Goal: Task Accomplishment & Management: Manage account settings

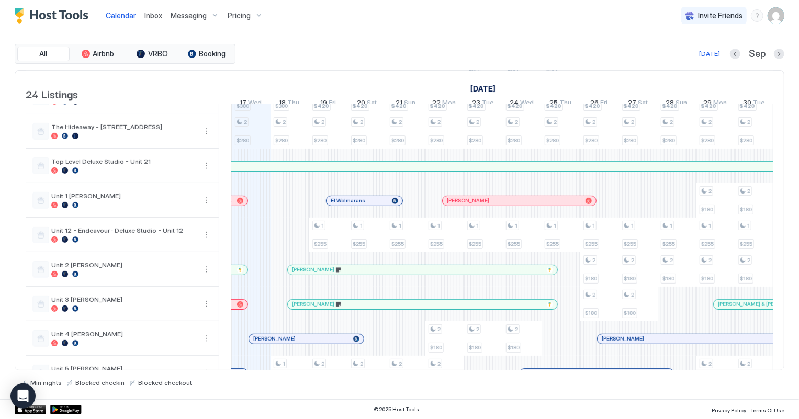
scroll to position [481, 0]
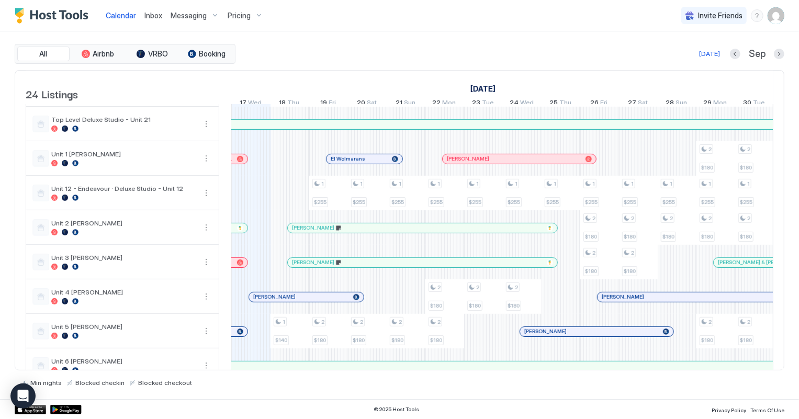
click at [155, 18] on span "Inbox" at bounding box center [153, 15] width 18 height 9
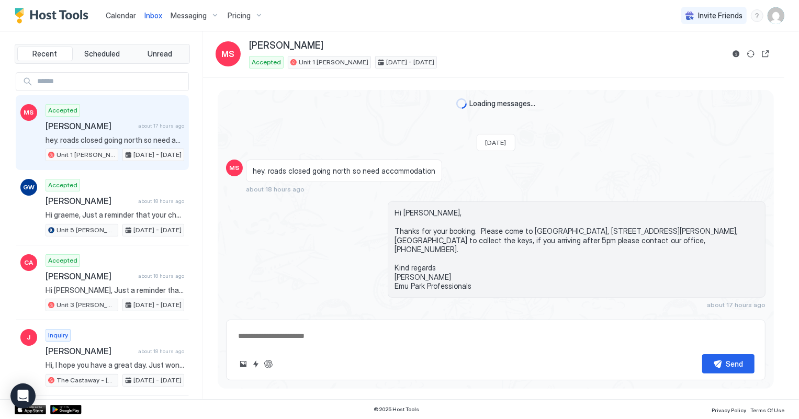
scroll to position [60, 0]
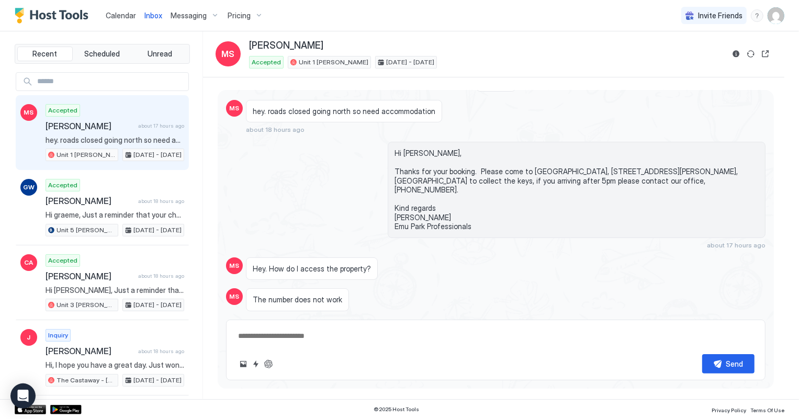
click at [124, 15] on span "Calendar" at bounding box center [121, 15] width 30 height 9
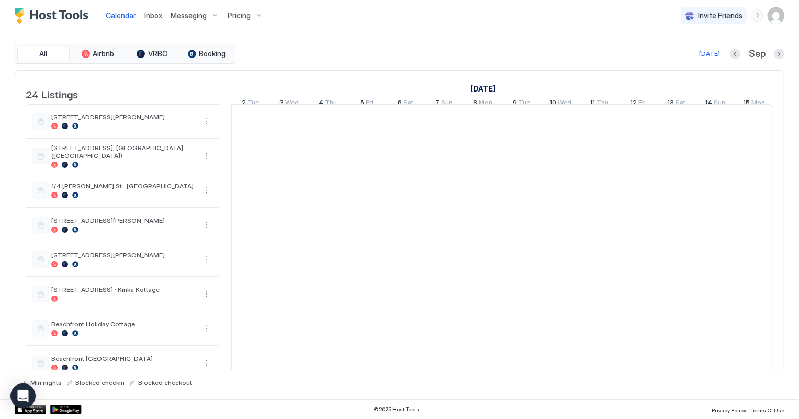
scroll to position [0, 581]
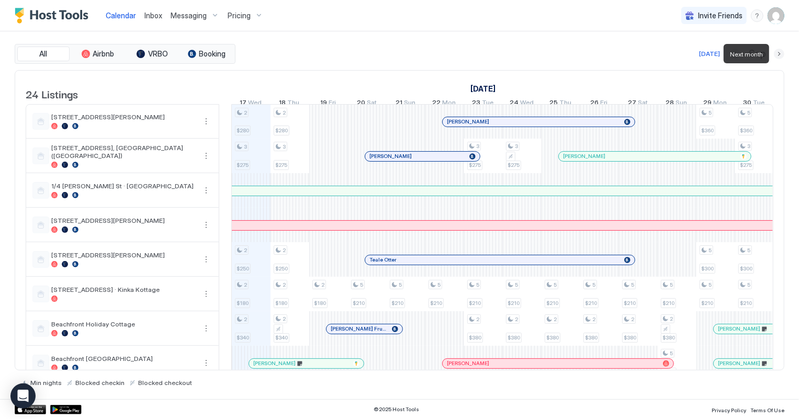
click at [781, 52] on button "Next month" at bounding box center [779, 54] width 10 height 10
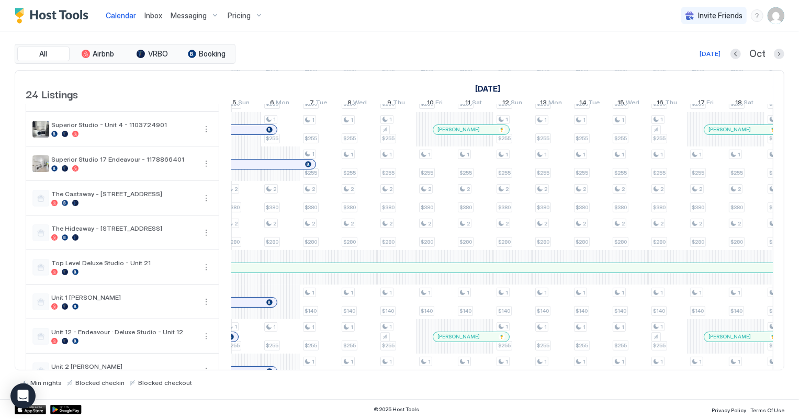
scroll to position [290, 0]
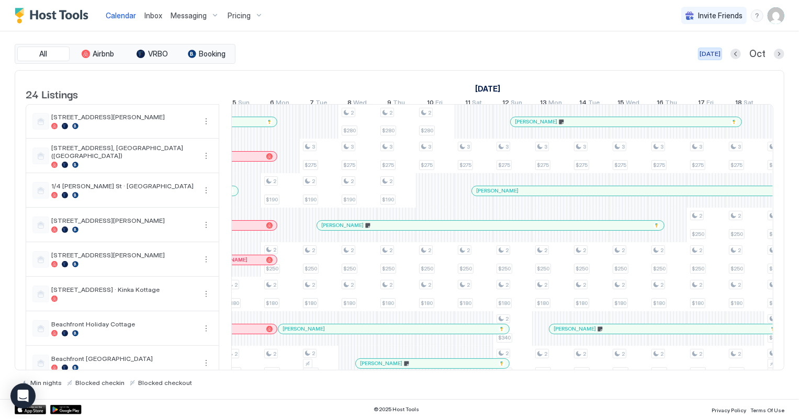
click at [720, 53] on div "[DATE]" at bounding box center [710, 53] width 21 height 9
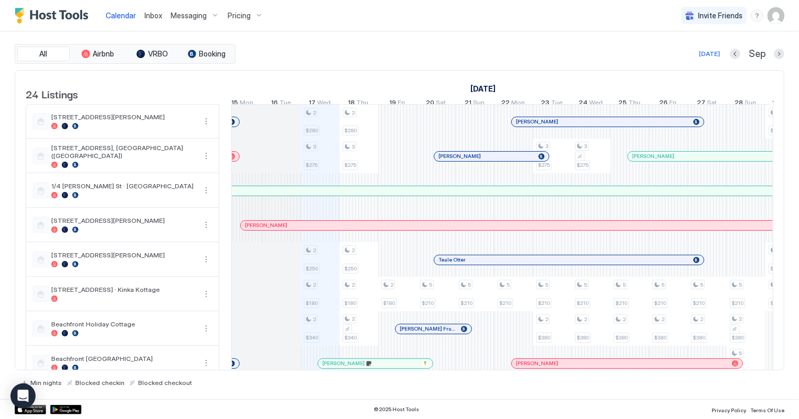
scroll to position [0, 461]
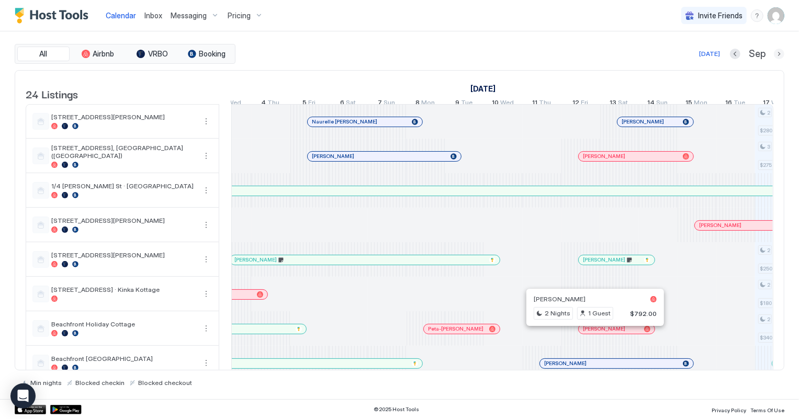
click at [781, 52] on button "Next month" at bounding box center [779, 54] width 10 height 10
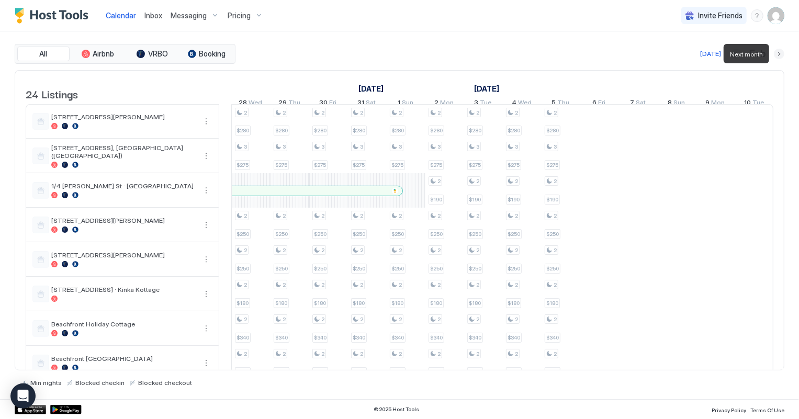
click at [781, 52] on button "Next month" at bounding box center [779, 54] width 10 height 10
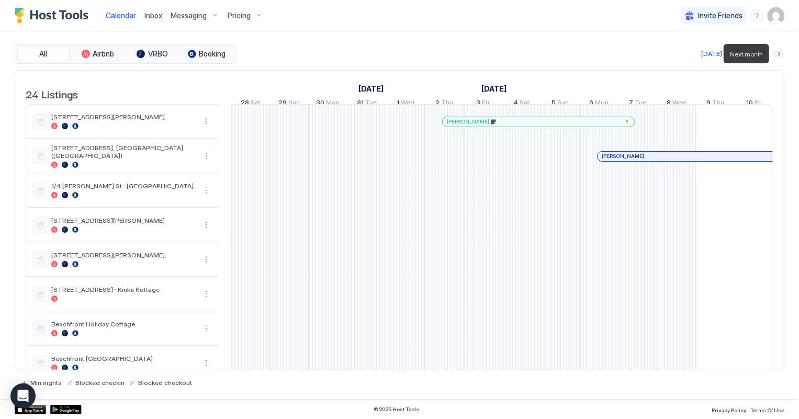
click at [781, 52] on button "Next month" at bounding box center [779, 54] width 10 height 10
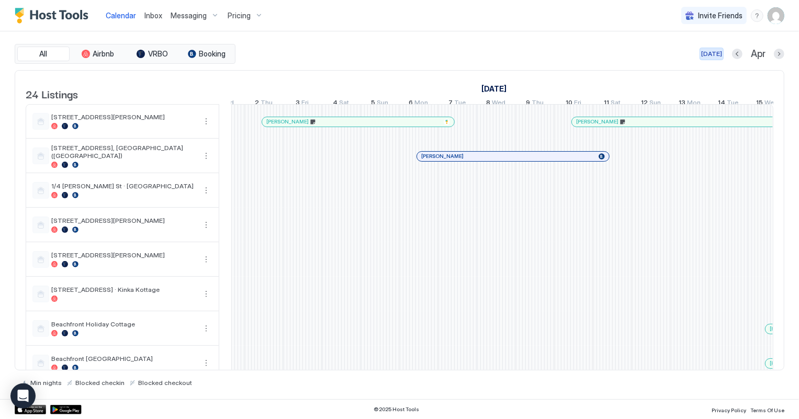
click at [715, 54] on div "[DATE]" at bounding box center [712, 53] width 21 height 9
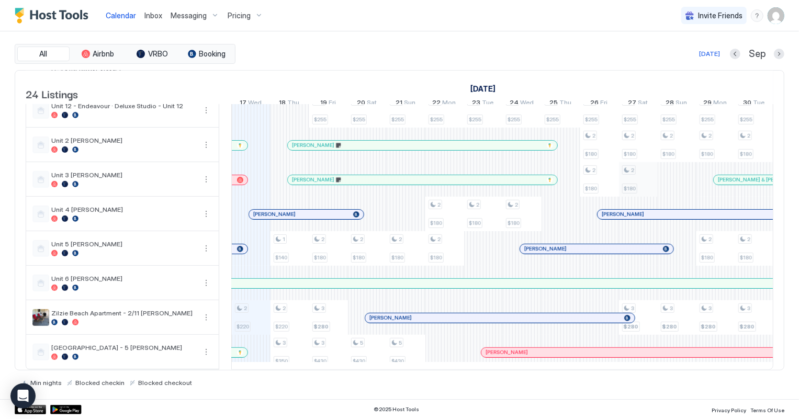
scroll to position [524, 0]
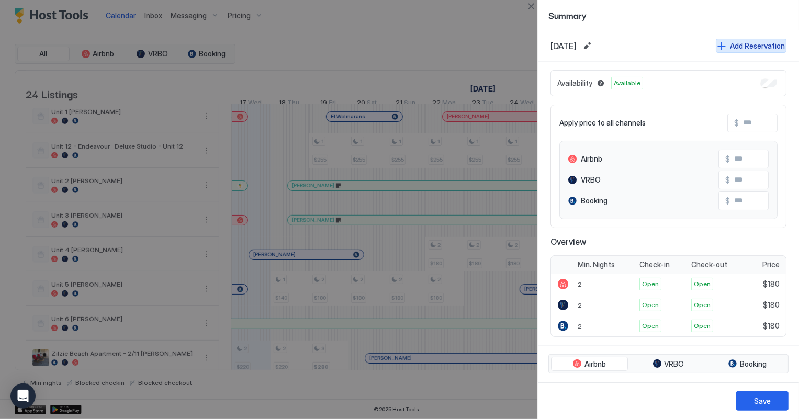
click at [763, 43] on div "Add Reservation" at bounding box center [757, 45] width 55 height 11
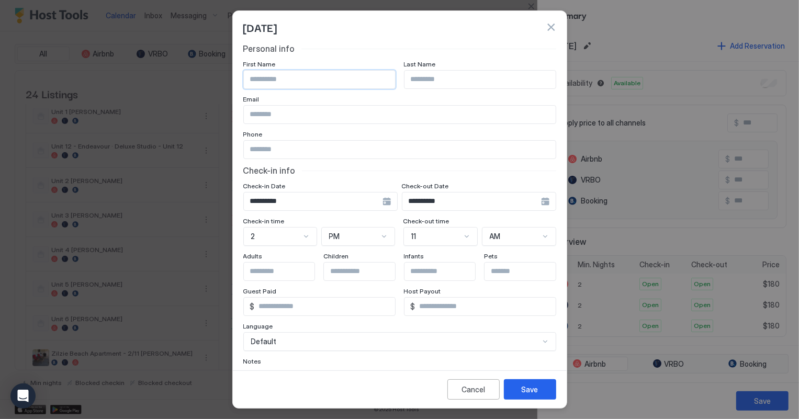
drag, startPoint x: 275, startPoint y: 75, endPoint x: 282, endPoint y: 71, distance: 8.0
click at [275, 75] on input "Input Field" at bounding box center [319, 80] width 151 height 18
type input "*******"
click at [421, 75] on input "Input Field" at bounding box center [480, 80] width 151 height 18
drag, startPoint x: 437, startPoint y: 84, endPoint x: 449, endPoint y: 77, distance: 13.4
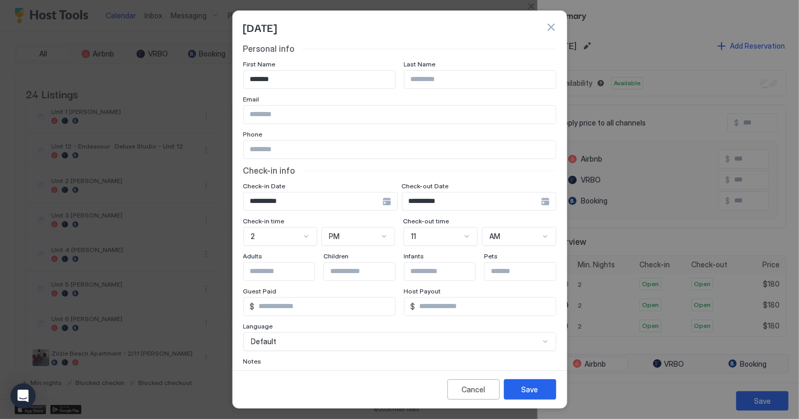
click at [438, 83] on input "Input Field" at bounding box center [480, 80] width 151 height 18
click at [428, 77] on input "********" at bounding box center [480, 80] width 151 height 18
type input "*******"
click at [263, 110] on input "Input Field" at bounding box center [400, 115] width 312 height 18
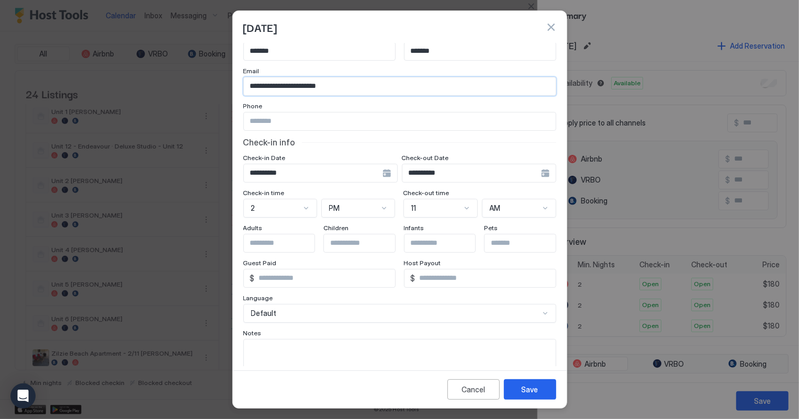
scroll to position [63, 0]
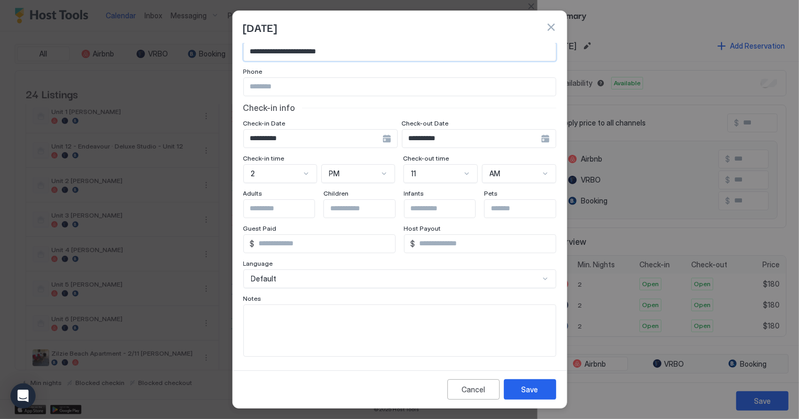
type input "**********"
click at [265, 319] on textarea "Input Field" at bounding box center [400, 330] width 312 height 51
type textarea "*******"
click at [530, 392] on div "Save" at bounding box center [530, 389] width 17 height 11
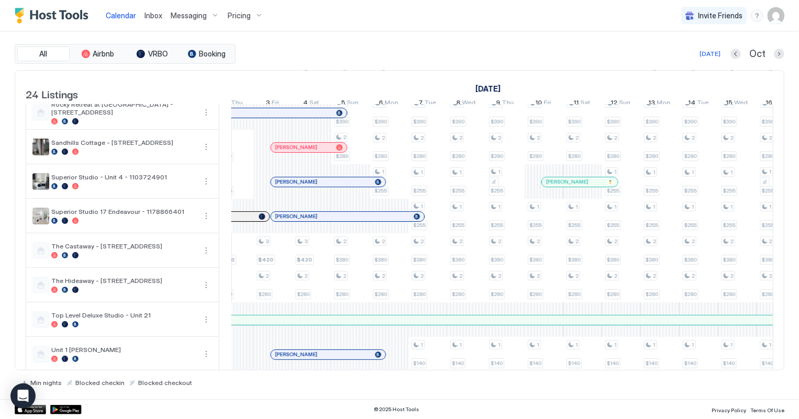
scroll to position [190, 0]
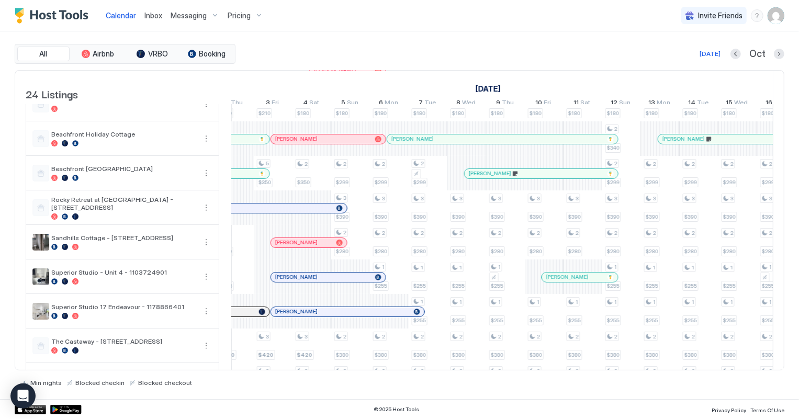
click at [153, 16] on span "Inbox" at bounding box center [153, 15] width 18 height 9
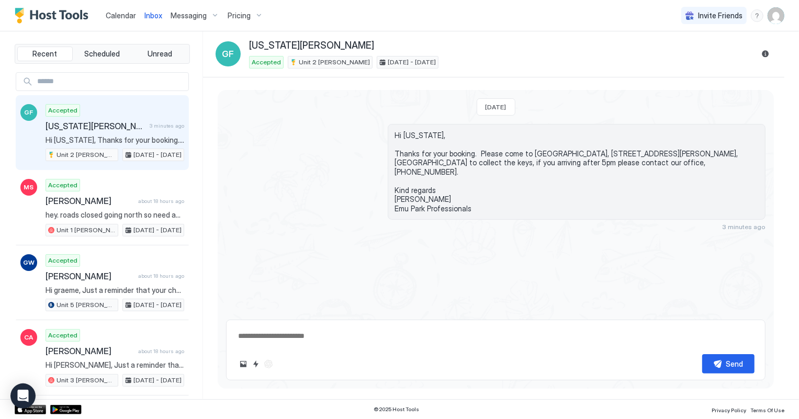
click at [126, 14] on span "Calendar" at bounding box center [121, 15] width 30 height 9
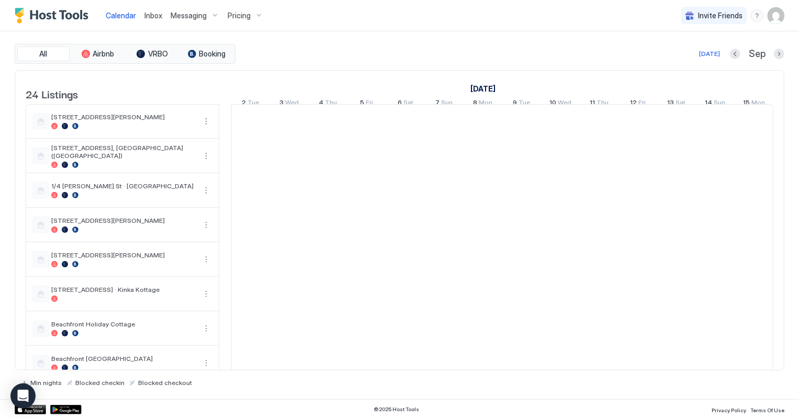
scroll to position [0, 581]
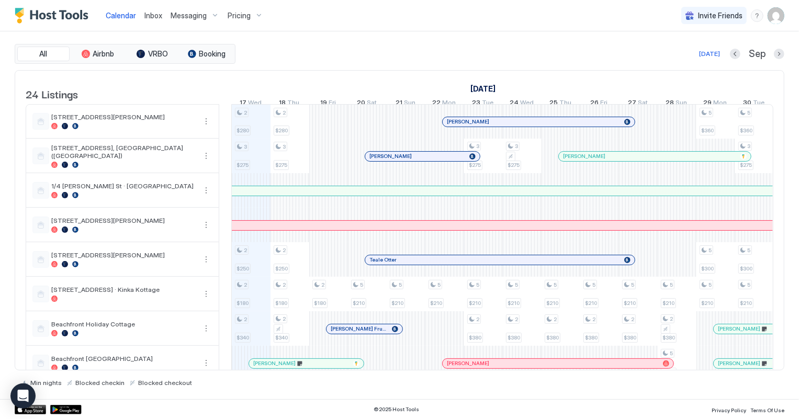
click at [149, 15] on span "Inbox" at bounding box center [153, 15] width 18 height 9
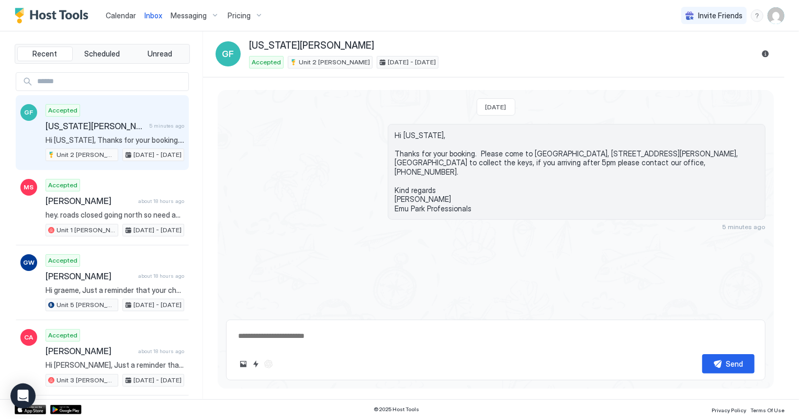
click at [109, 14] on span "Calendar" at bounding box center [121, 15] width 30 height 9
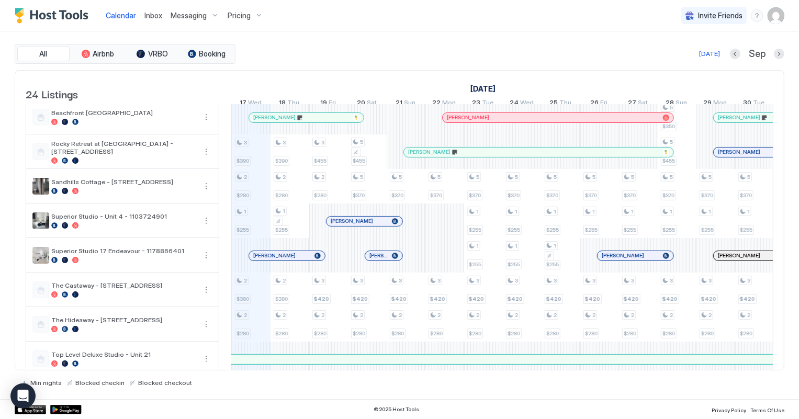
scroll to position [428, 0]
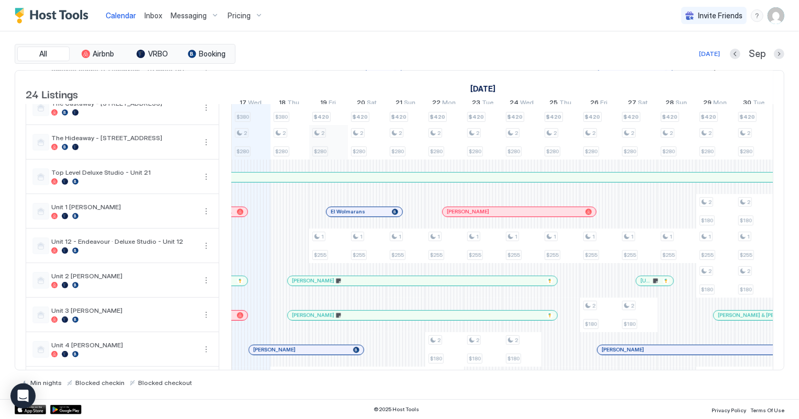
drag, startPoint x: 240, startPoint y: 218, endPoint x: 326, endPoint y: 160, distance: 103.7
click at [240, 215] on div at bounding box center [240, 212] width 6 height 6
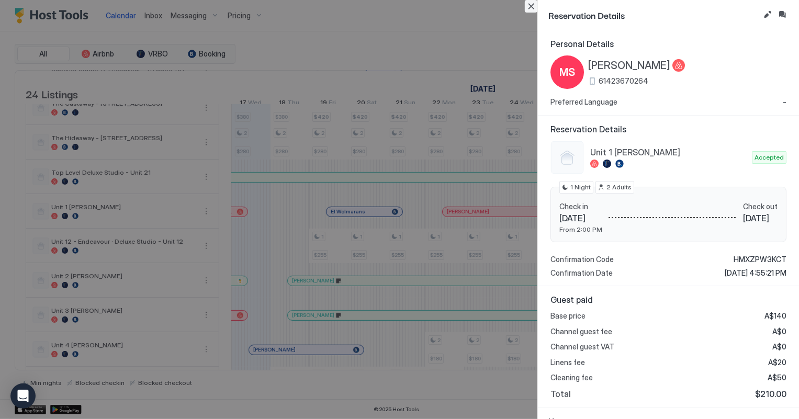
click at [529, 8] on button "Close" at bounding box center [531, 6] width 13 height 13
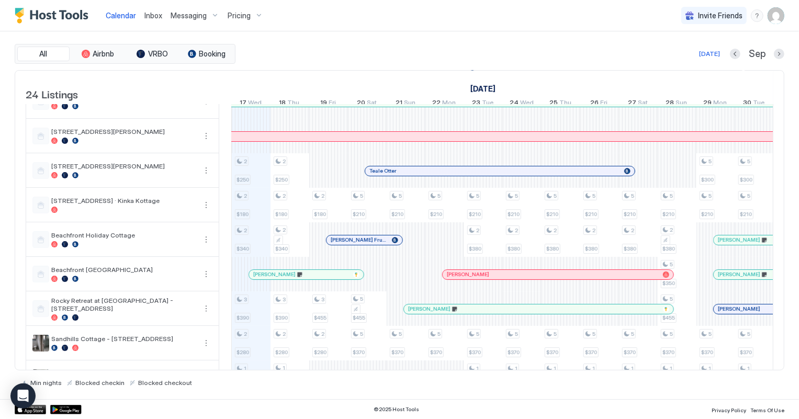
scroll to position [142, 0]
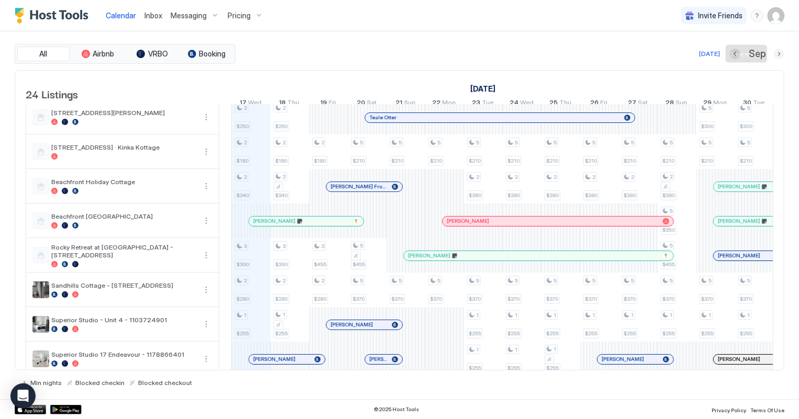
click at [780, 56] on button "Next month" at bounding box center [779, 54] width 10 height 10
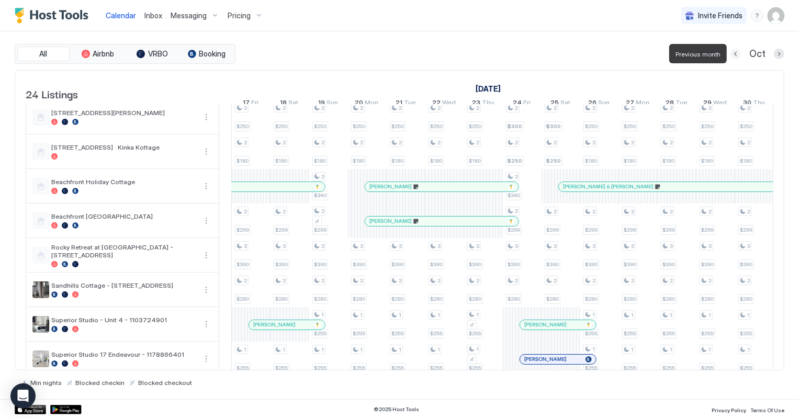
click at [738, 53] on button "Previous month" at bounding box center [736, 54] width 10 height 10
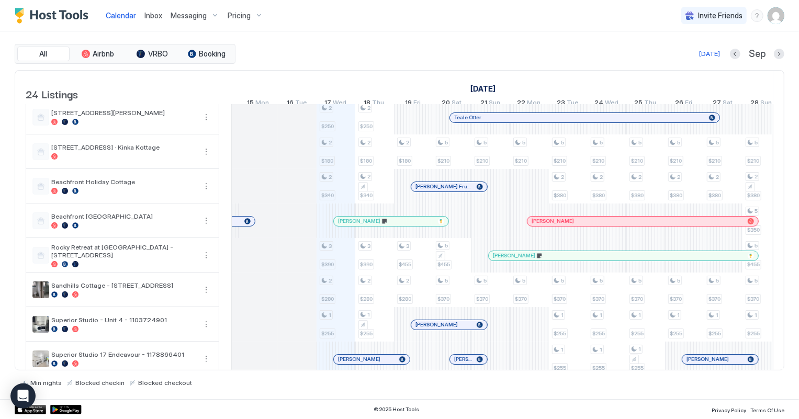
scroll to position [0, 390]
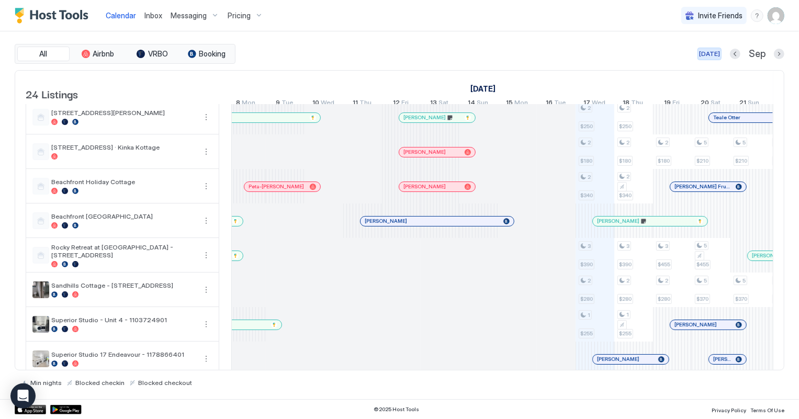
click at [706, 55] on div "[DATE]" at bounding box center [709, 53] width 21 height 9
